Goal: Information Seeking & Learning: Learn about a topic

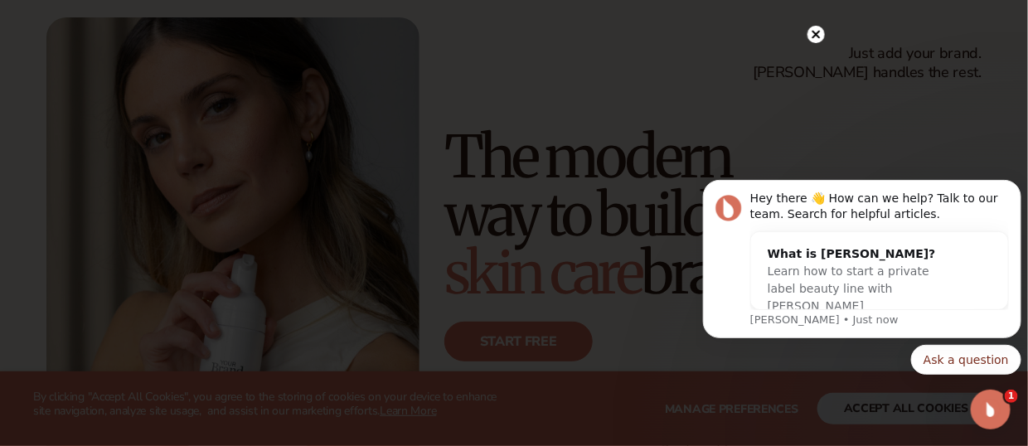
click at [819, 32] on circle at bounding box center [815, 34] width 17 height 17
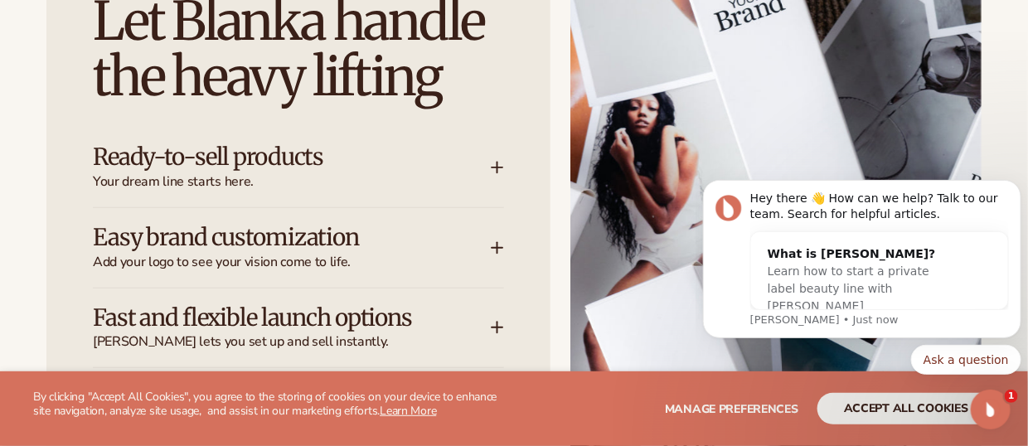
scroll to position [2072, 0]
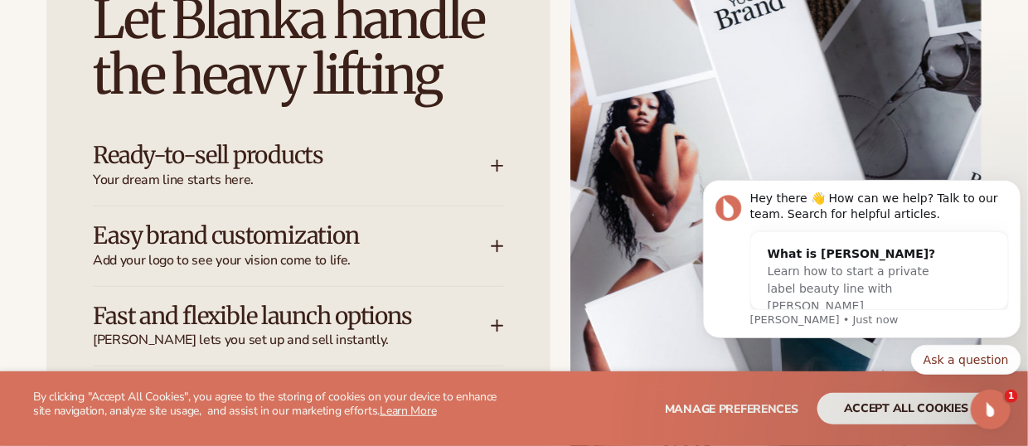
click at [497, 166] on icon at bounding box center [497, 166] width 11 height 0
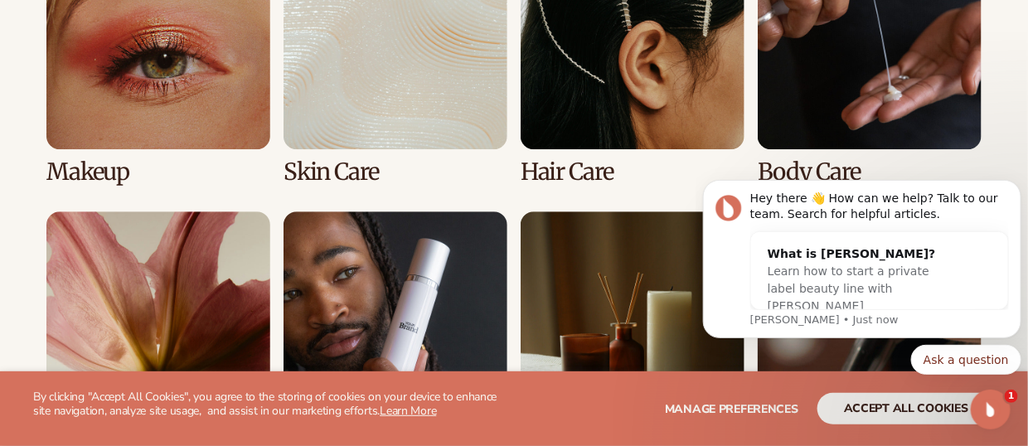
scroll to position [3316, 0]
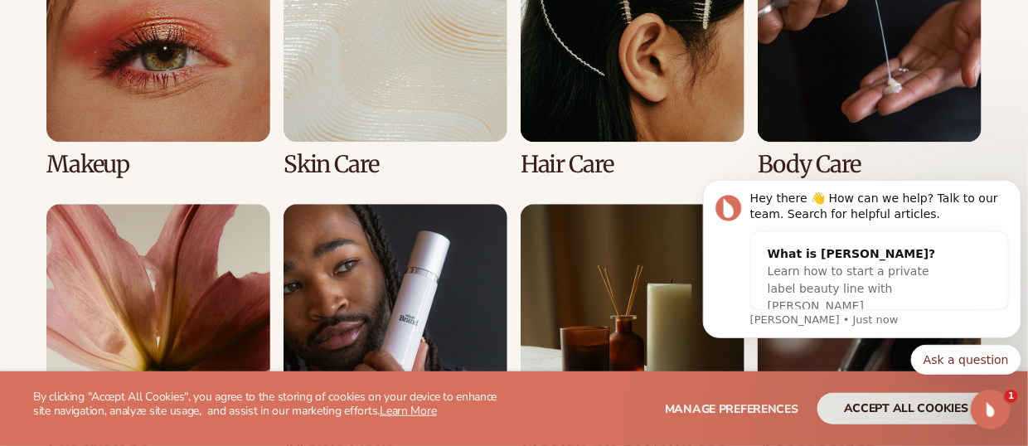
click at [80, 71] on link "1 / 8" at bounding box center [158, 47] width 224 height 259
click at [117, 161] on link "1 / 8" at bounding box center [158, 47] width 224 height 259
